Goal: Communication & Community: Ask a question

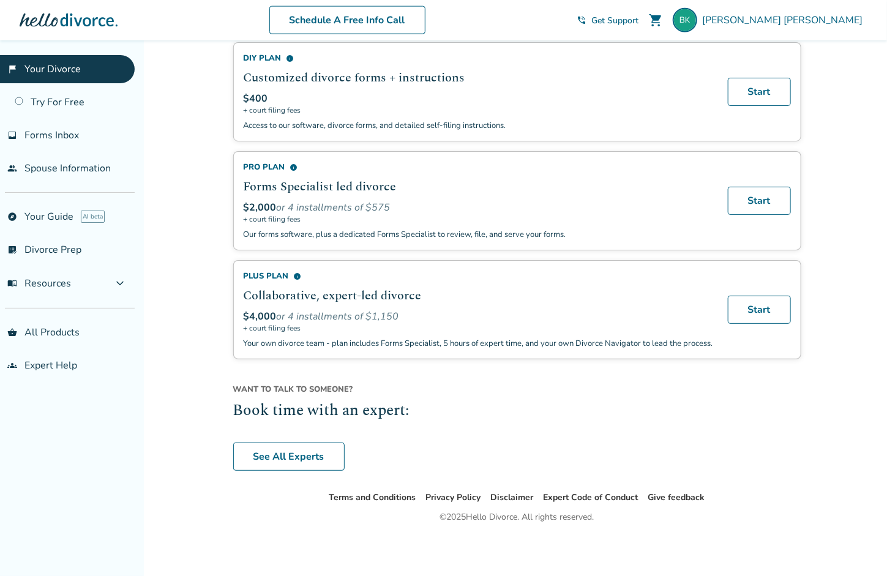
scroll to position [782, 0]
click at [309, 456] on link "See All Experts" at bounding box center [288, 457] width 111 height 28
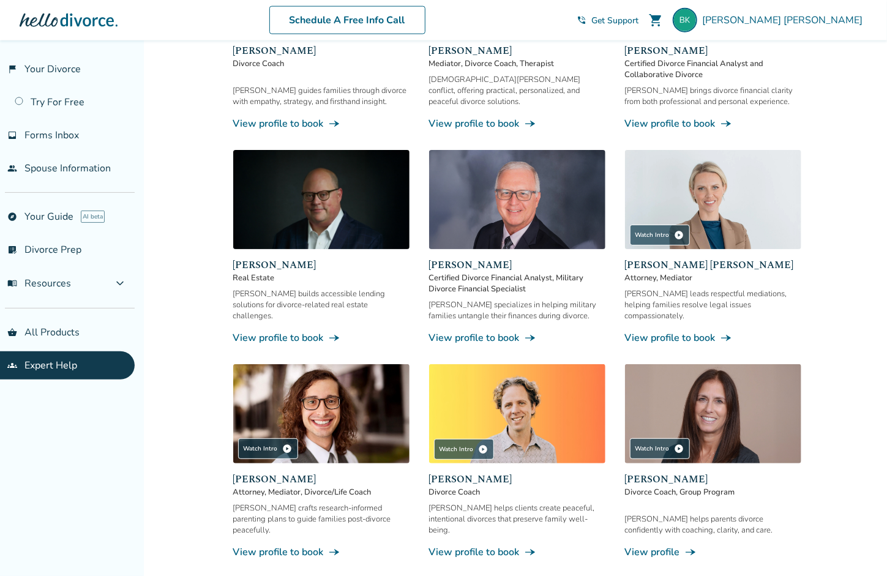
scroll to position [741, 0]
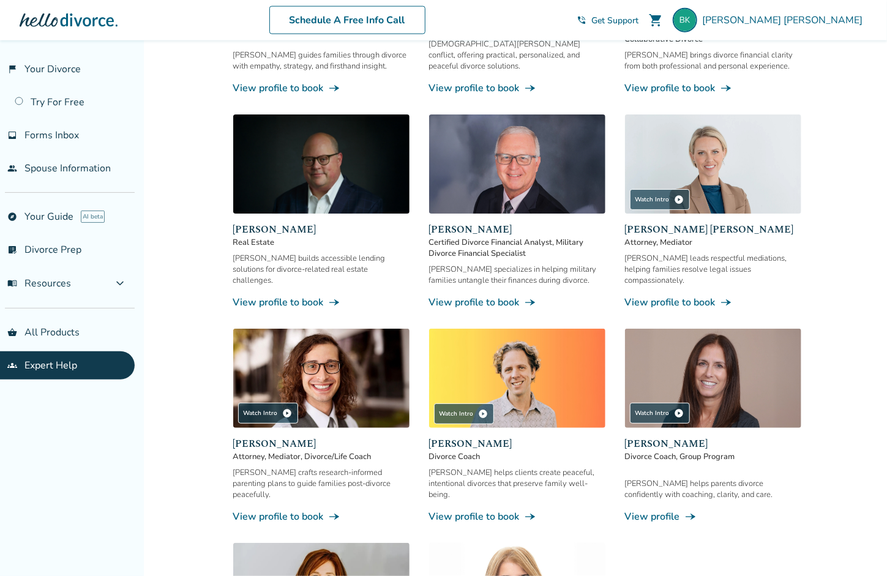
click at [730, 160] on img at bounding box center [713, 163] width 176 height 99
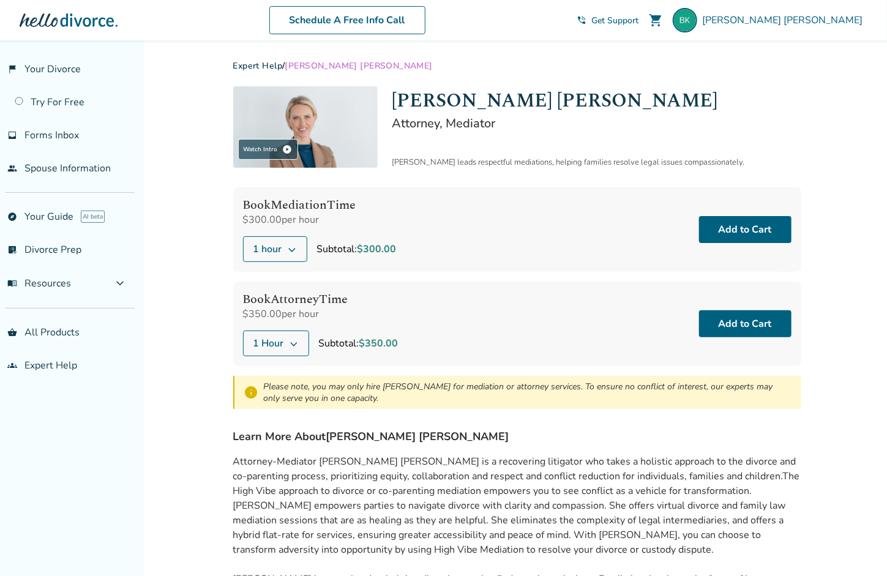
click at [296, 341] on icon at bounding box center [294, 343] width 10 height 10
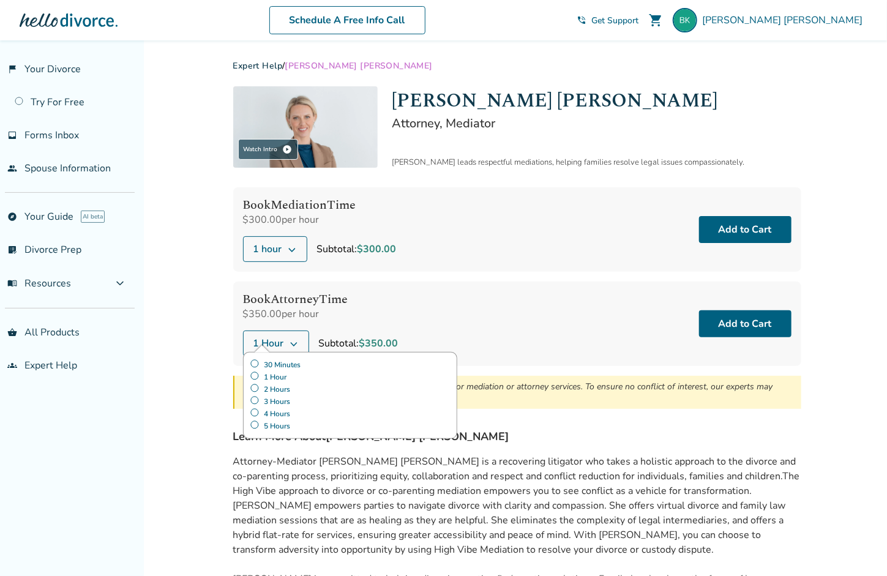
click at [296, 362] on label "30 Minutes" at bounding box center [350, 365] width 201 height 12
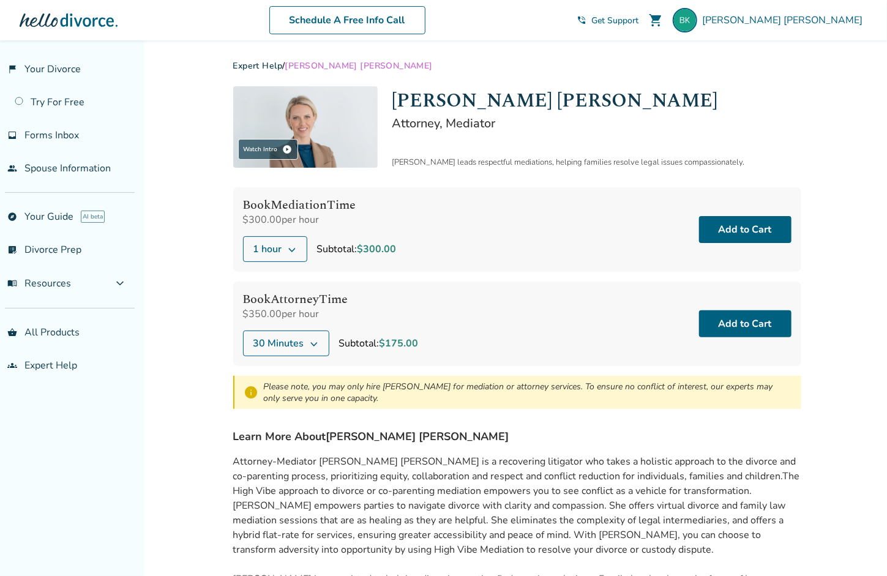
click at [424, 282] on div "Book Attorney Time $350.00 per hour 30 Minutes Subtotal: $175.00 Add to Cart" at bounding box center [517, 324] width 568 height 84
click at [638, 19] on span "Get Support" at bounding box center [614, 21] width 47 height 12
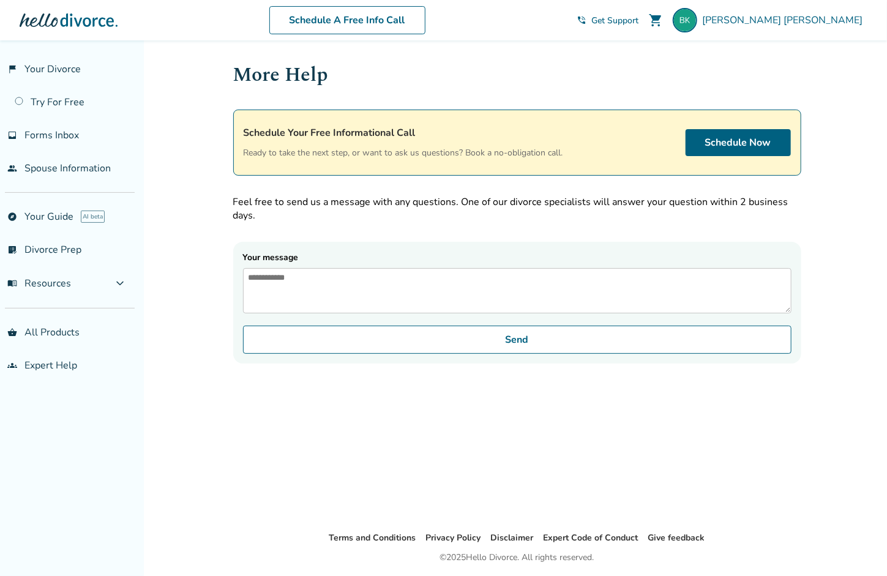
click at [460, 280] on textarea "Your message" at bounding box center [517, 290] width 548 height 45
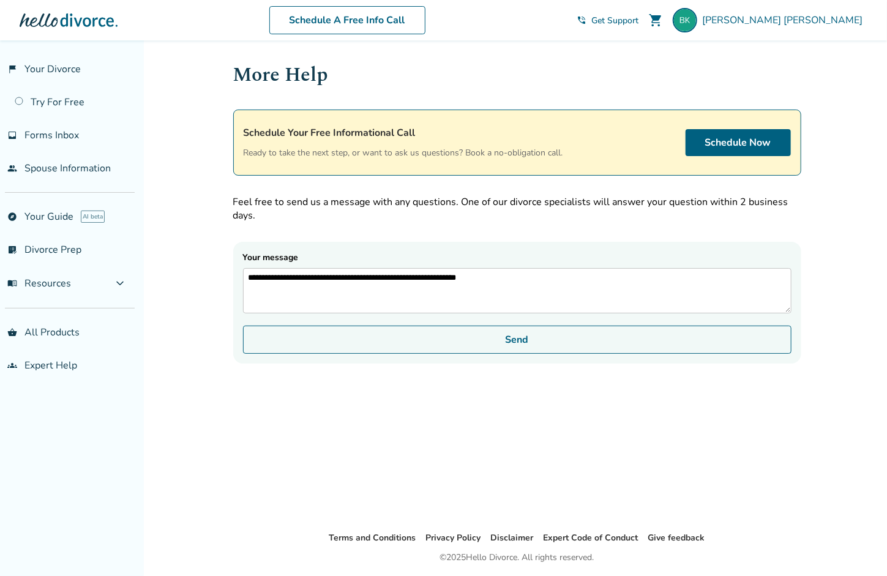
click at [511, 337] on button "Send" at bounding box center [517, 340] width 548 height 28
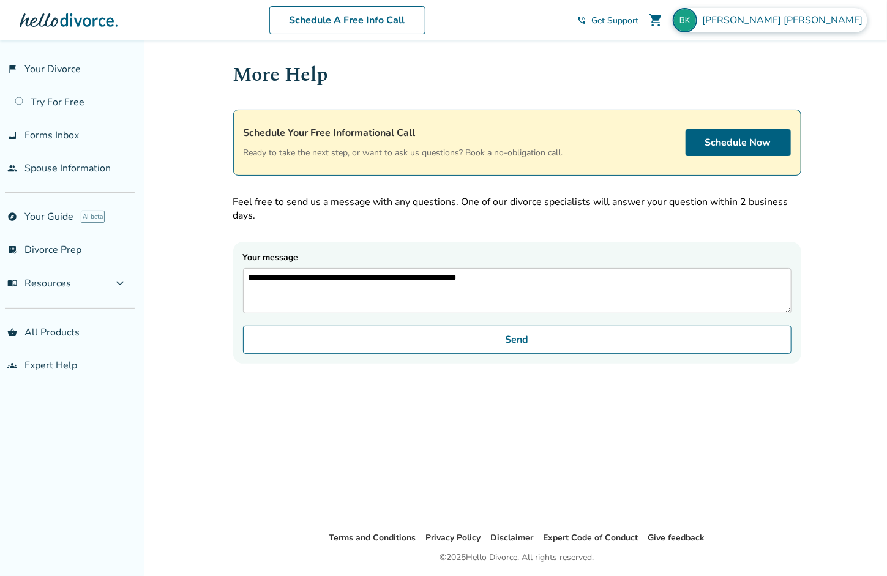
click at [845, 15] on span "[PERSON_NAME]" at bounding box center [784, 19] width 165 height 13
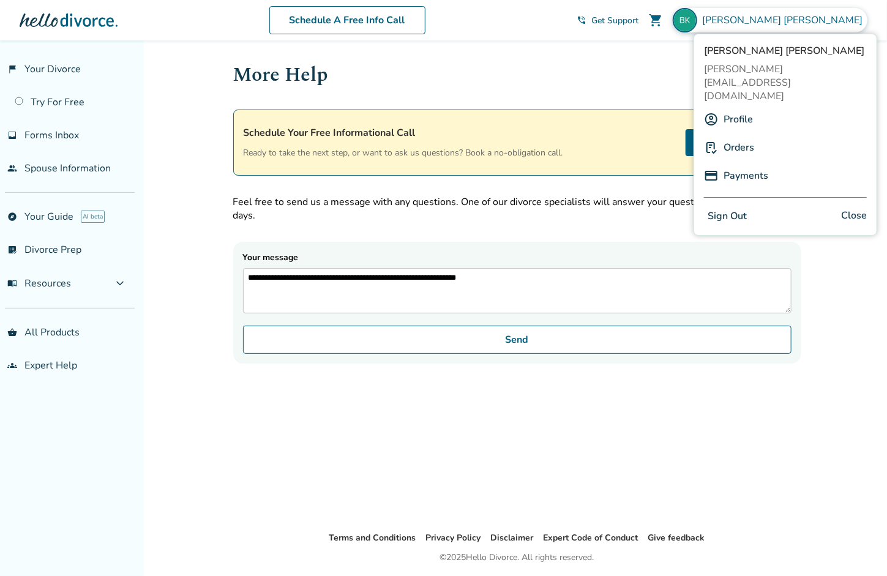
click at [845, 15] on span "[PERSON_NAME]" at bounding box center [784, 19] width 165 height 13
type textarea "**********"
click at [402, 233] on div "**********" at bounding box center [517, 212] width 568 height 304
